Goal: Task Accomplishment & Management: Complete application form

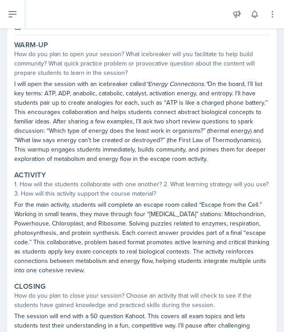
scroll to position [73, 0]
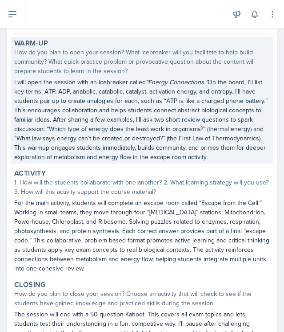
click at [109, 94] on p "I will open the session with an icebreaker called “Energy Connections.” On the …" at bounding box center [142, 119] width 256 height 84
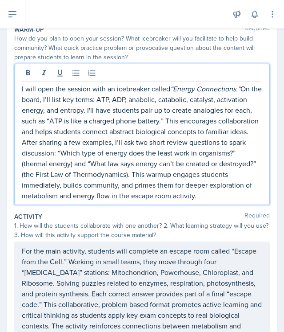
click at [109, 94] on p "I will open the session with an icebreaker called “Energy Connections.” On the …" at bounding box center [142, 141] width 241 height 117
click at [45, 73] on icon at bounding box center [44, 73] width 9 height 9
click at [162, 52] on div "How do you plan to open your session? What icebreaker will you facilitate to he…" at bounding box center [142, 48] width 256 height 28
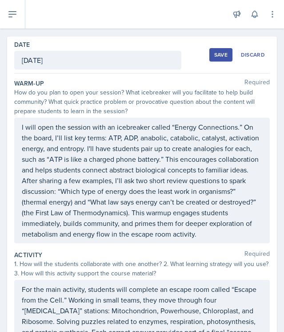
scroll to position [12, 0]
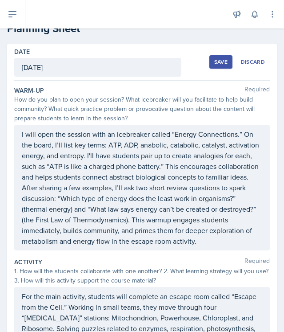
click at [223, 63] on div "Save" at bounding box center [221, 61] width 13 height 7
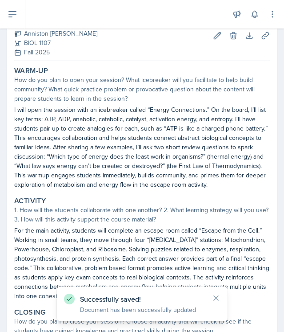
scroll to position [51, 0]
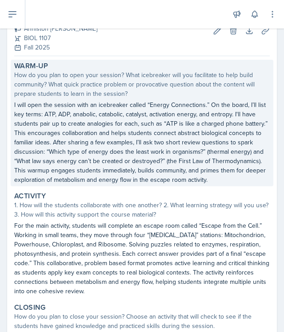
click at [45, 114] on p "I will open the session with an icebreaker called “Energy Connections.” On the …" at bounding box center [142, 142] width 256 height 84
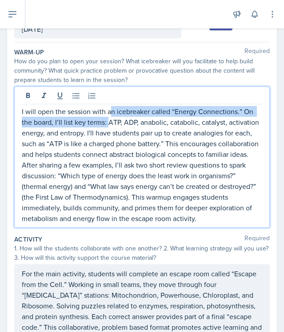
drag, startPoint x: 109, startPoint y: 107, endPoint x: 109, endPoint y: 122, distance: 14.7
click at [109, 122] on p "I will open the session with an icebreaker called “Energy Connections.” On the …" at bounding box center [142, 164] width 241 height 117
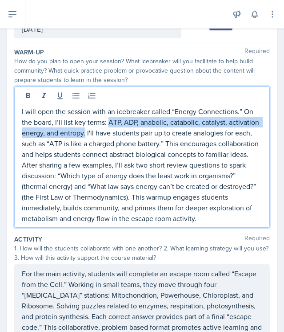
drag, startPoint x: 109, startPoint y: 122, endPoint x: 85, endPoint y: 132, distance: 25.7
click at [85, 132] on p "I will open the session with an icebreaker called “Energy Connections.” On the …" at bounding box center [142, 164] width 241 height 117
copy p "ATP, ADP, anabolic, catabolic, catalyst, activation energy, and entropy."
click at [159, 72] on div "How do you plan to open your session? What icebreaker will you facilitate to he…" at bounding box center [142, 71] width 256 height 28
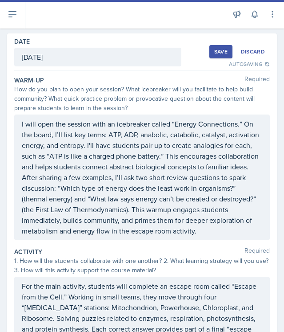
scroll to position [20, 0]
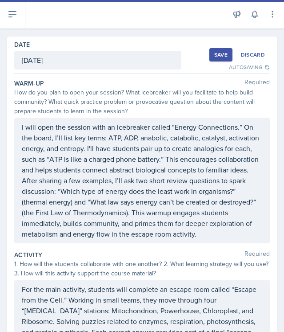
click at [222, 55] on div "Save" at bounding box center [221, 54] width 13 height 7
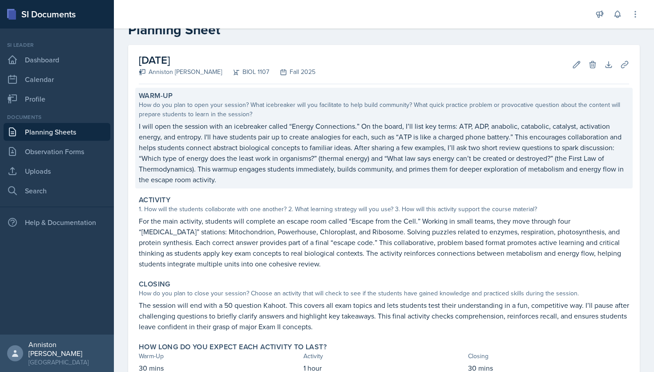
scroll to position [16, 0]
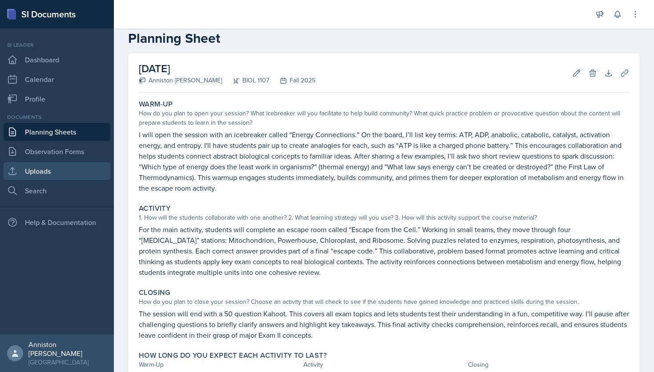
click at [69, 168] on link "Uploads" at bounding box center [57, 171] width 107 height 18
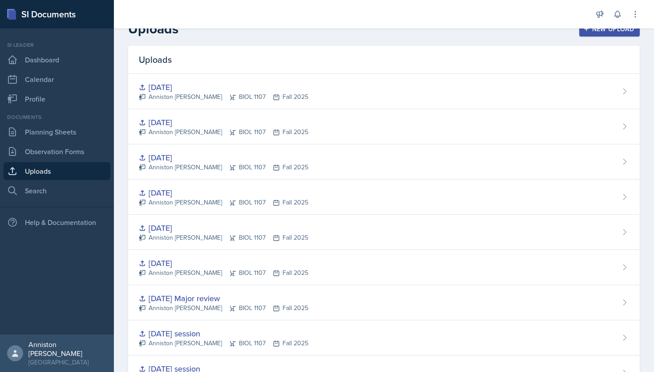
click at [284, 32] on div "New Upload" at bounding box center [609, 28] width 49 height 7
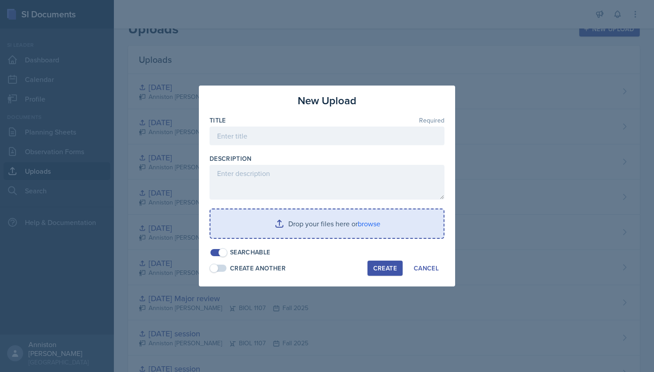
click at [284, 222] on input "file" at bounding box center [327, 223] width 233 height 28
click at [284, 218] on input "file" at bounding box center [327, 223] width 233 height 28
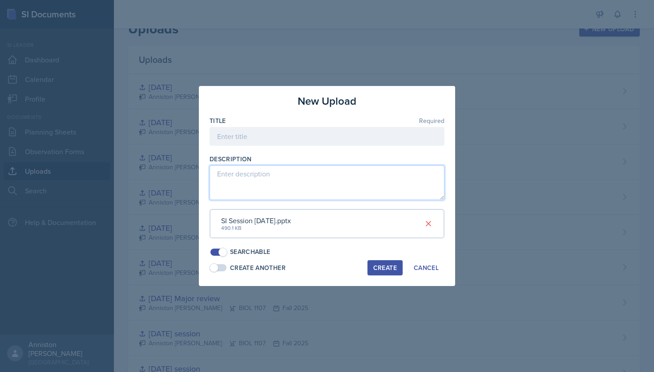
click at [252, 166] on textarea at bounding box center [327, 182] width 235 height 35
paste textarea "[URL][DOMAIN_NAME]"
type textarea "[URL][DOMAIN_NAME]"
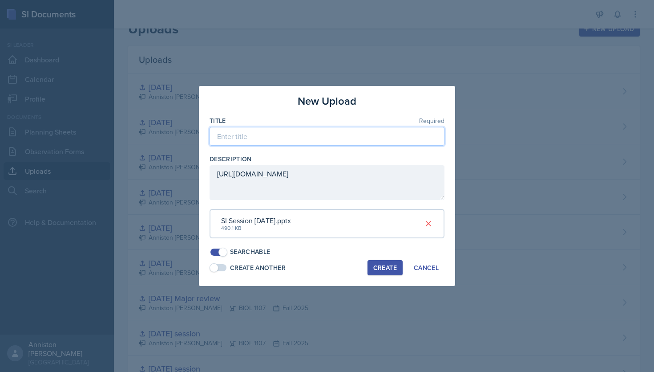
click at [264, 133] on input at bounding box center [327, 136] width 235 height 19
type input "[DATE] Major review"
click at [284, 270] on div "Create" at bounding box center [385, 267] width 24 height 7
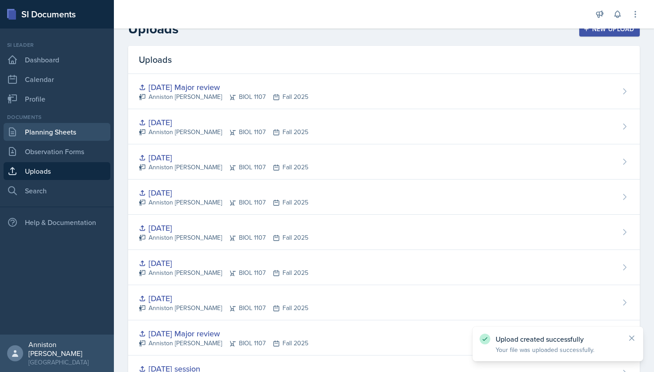
click at [73, 134] on link "Planning Sheets" at bounding box center [57, 132] width 107 height 18
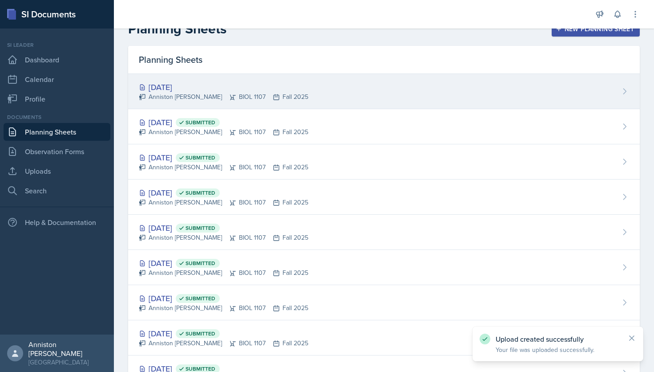
click at [284, 89] on div "[DATE] Anniston [PERSON_NAME] BIOL 1107 Fall 2025" at bounding box center [384, 91] width 512 height 35
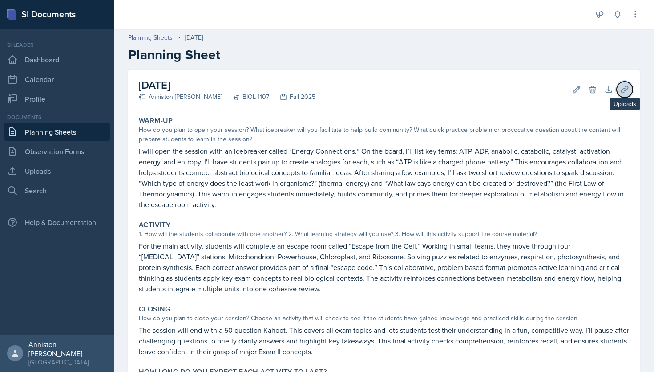
click at [284, 88] on icon at bounding box center [624, 89] width 7 height 7
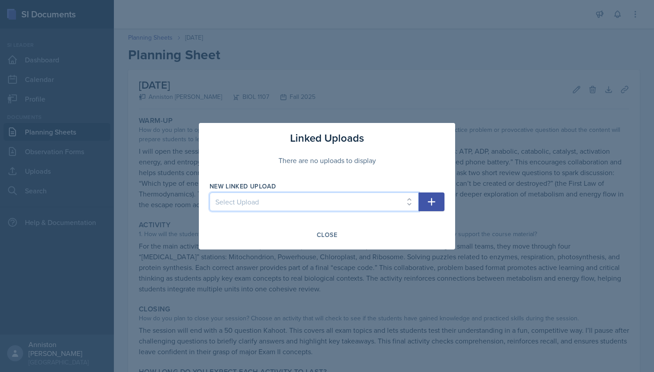
click at [284, 204] on select "Select Upload mock session ppt [DATE] ppt and kahoot link [DATE] material [DATE…" at bounding box center [314, 201] width 209 height 19
select select "33e644ec-da78-4e3c-8e73-de03414a01c6"
click at [210, 192] on select "Select Upload mock session ppt [DATE] ppt and kahoot link [DATE] material [DATE…" at bounding box center [314, 201] width 209 height 19
click at [284, 203] on icon "button" at bounding box center [431, 201] width 11 height 11
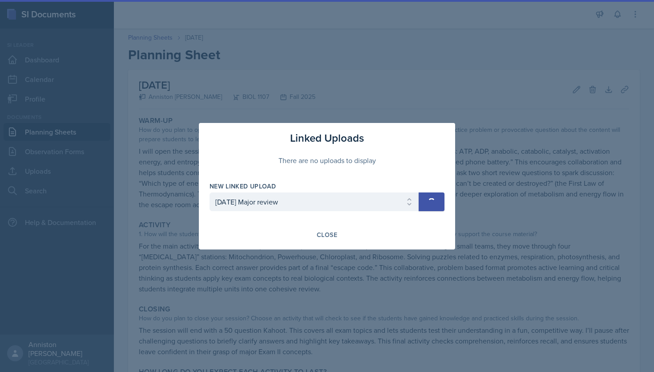
select select
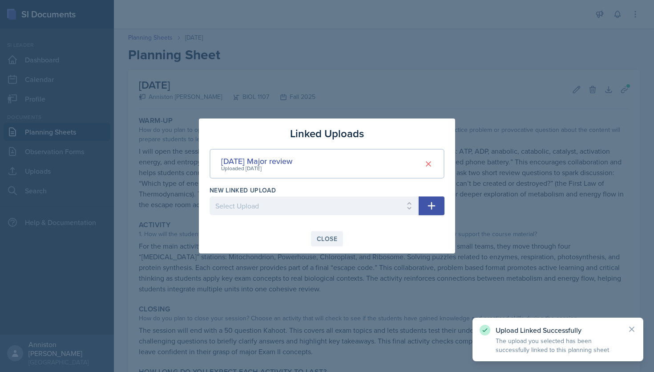
click at [284, 239] on div "Close" at bounding box center [327, 238] width 20 height 7
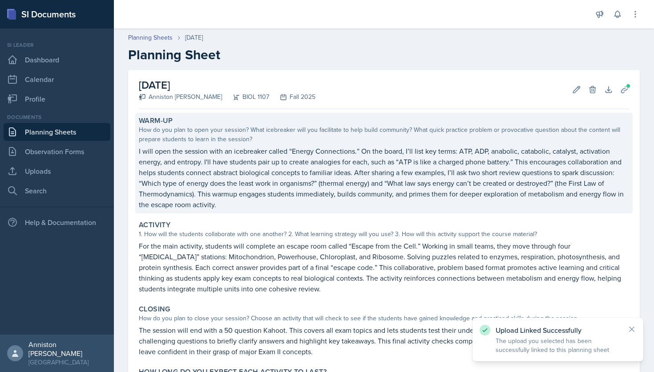
scroll to position [88, 0]
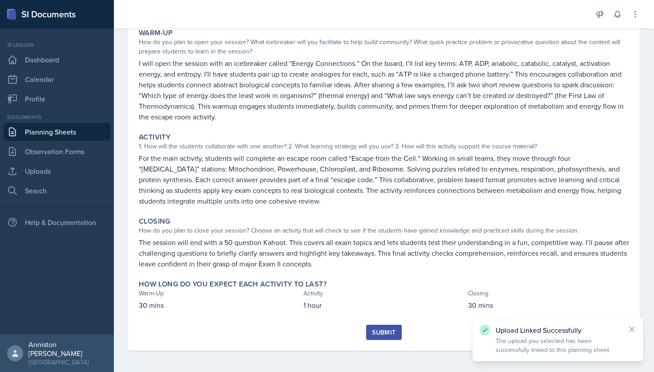
click at [284, 331] on div "Submit" at bounding box center [384, 331] width 24 height 7
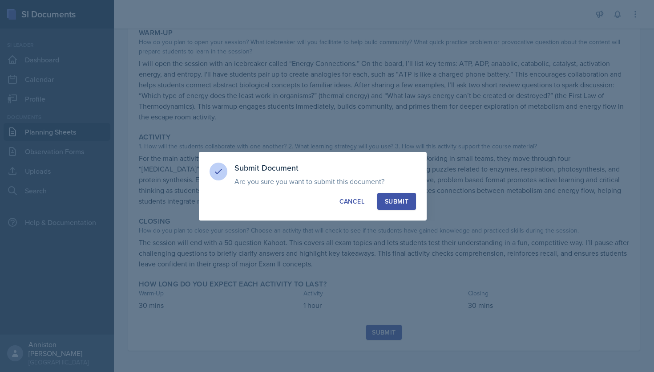
click at [284, 198] on div "Submit" at bounding box center [397, 201] width 24 height 9
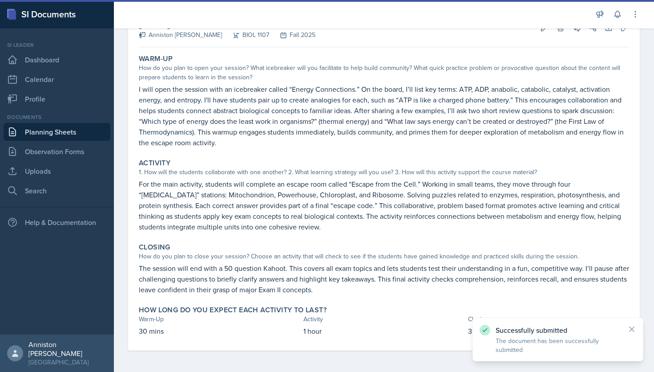
scroll to position [0, 0]
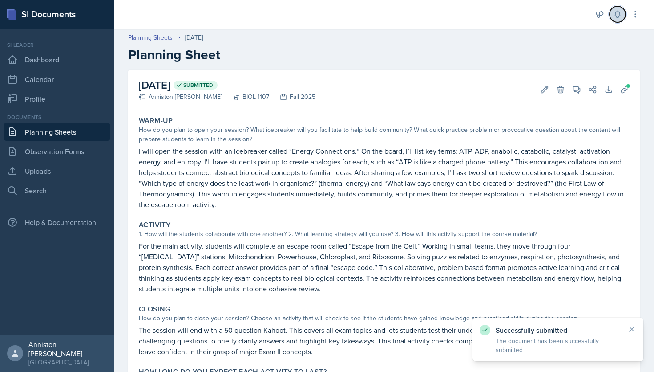
click at [284, 16] on icon at bounding box center [618, 14] width 6 height 7
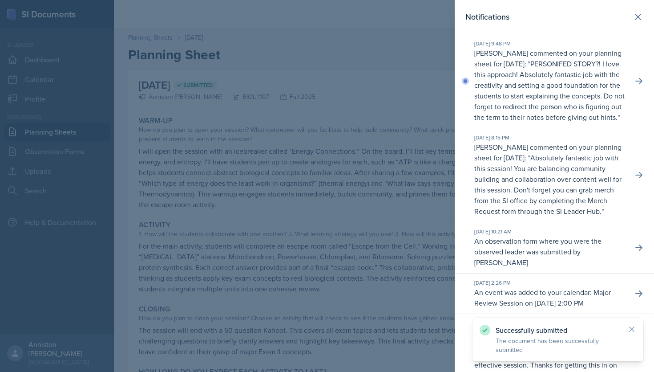
click at [284, 92] on p "PERSONIFED STORY?! I love this approach! Absolutely fantastic job with the crea…" at bounding box center [549, 90] width 150 height 63
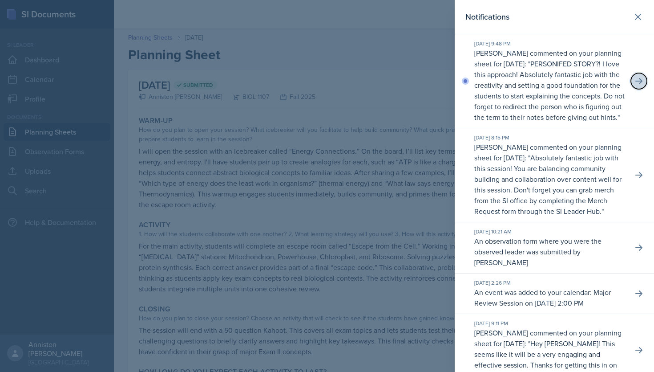
click at [284, 85] on icon at bounding box center [639, 81] width 9 height 9
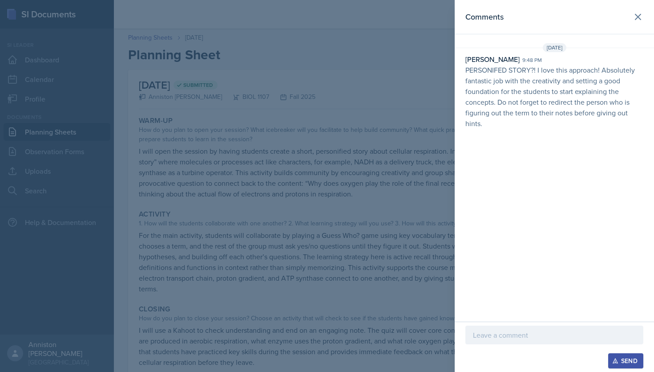
click at [284, 331] on p at bounding box center [554, 334] width 163 height 11
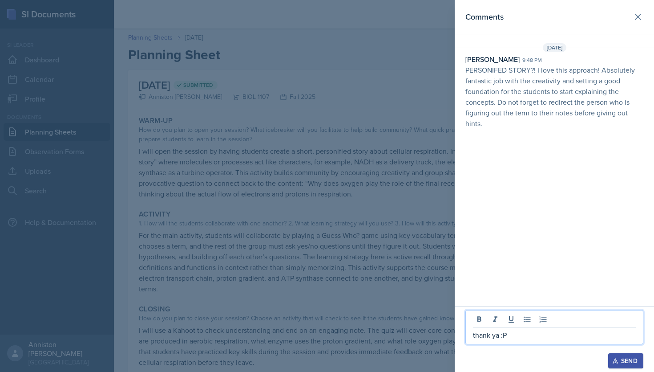
click at [284, 331] on div "Send" at bounding box center [626, 360] width 24 height 7
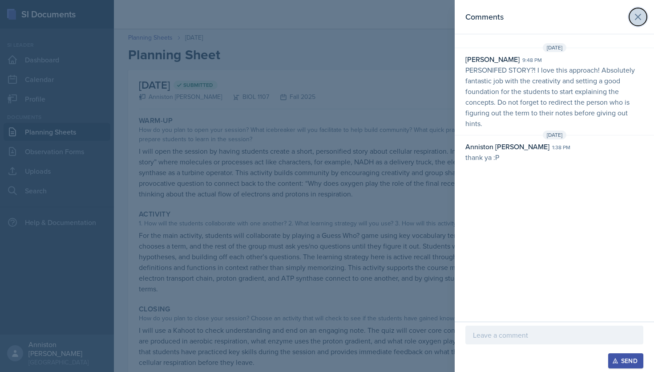
click at [284, 16] on icon at bounding box center [638, 17] width 11 height 11
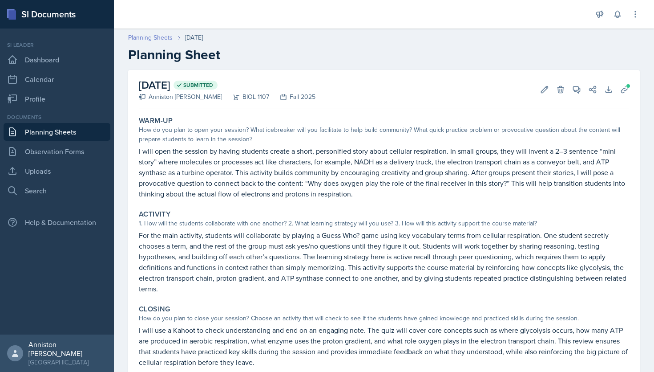
click at [142, 38] on link "Planning Sheets" at bounding box center [150, 37] width 45 height 9
